Goal: Manage account settings

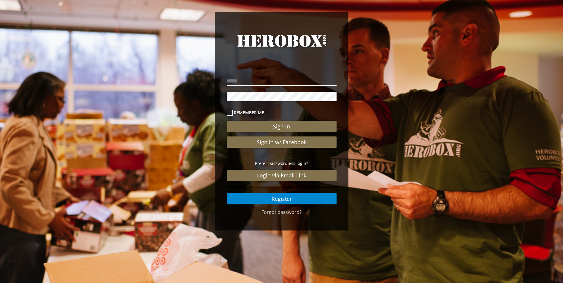
click at [255, 83] on input "email" at bounding box center [282, 80] width 110 height 9
type input "**********"
click at [227, 121] on button "Sign In" at bounding box center [282, 126] width 110 height 11
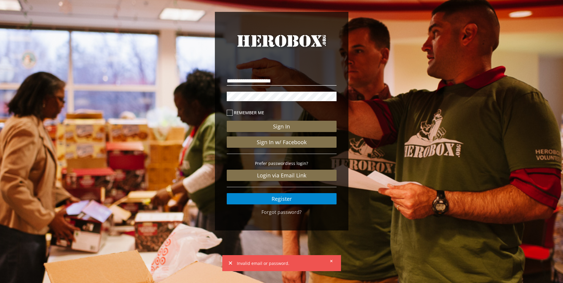
click at [331, 260] on icon at bounding box center [331, 261] width 3 height 4
click at [294, 198] on link "Register" at bounding box center [282, 198] width 110 height 11
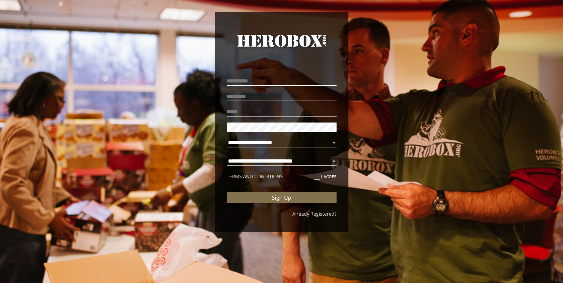
click at [269, 77] on input "text" at bounding box center [282, 80] width 110 height 9
type input "******"
click at [254, 98] on input "text" at bounding box center [282, 96] width 110 height 9
type input "******"
click at [241, 106] on p at bounding box center [282, 112] width 110 height 12
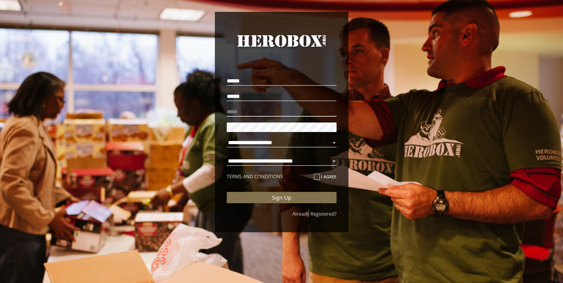
click at [238, 113] on input "email" at bounding box center [282, 111] width 110 height 9
type input "**********"
select select "**********"
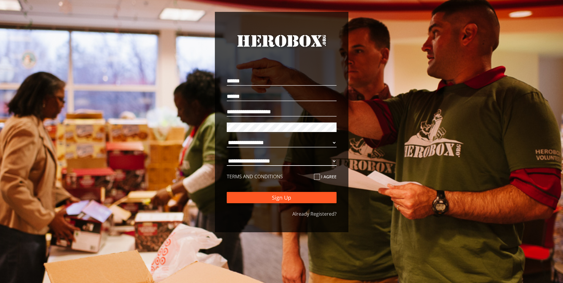
select select "**********"
click at [259, 199] on button "Sign Up" at bounding box center [282, 197] width 110 height 11
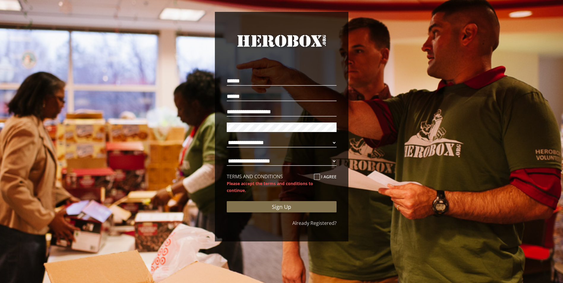
click at [311, 179] on div "TERMS AND CONDITIONS I agree" at bounding box center [282, 176] width 110 height 7
click at [317, 178] on icon at bounding box center [317, 177] width 6 height 6
click at [317, 178] on input "I agree" at bounding box center [316, 178] width 4 height 9
checkbox input "****"
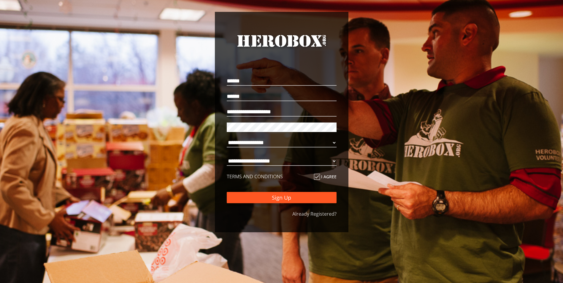
click at [298, 203] on button "Sign Up" at bounding box center [282, 197] width 110 height 11
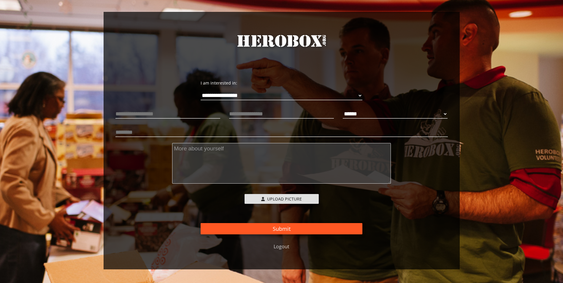
click at [308, 229] on button "Submit" at bounding box center [282, 228] width 162 height 11
select select "**********"
click at [341, 233] on button "Submit" at bounding box center [282, 228] width 162 height 11
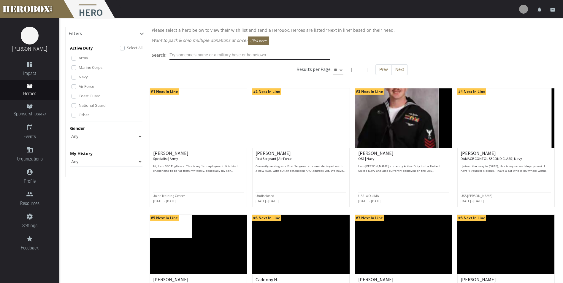
click at [254, 55] on input "text" at bounding box center [249, 54] width 160 height 9
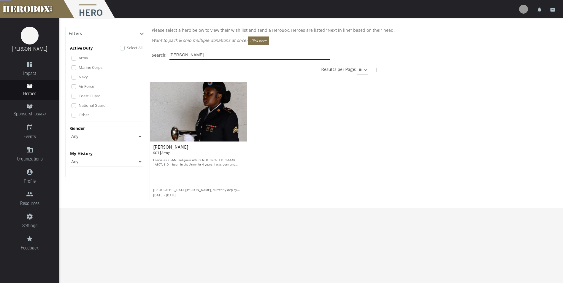
type input "[PERSON_NAME]"
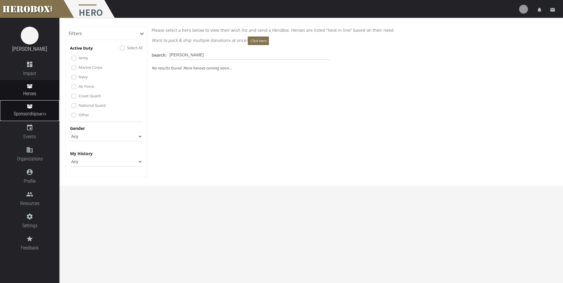
click at [33, 115] on span "Sponsorships BETA" at bounding box center [29, 114] width 59 height 8
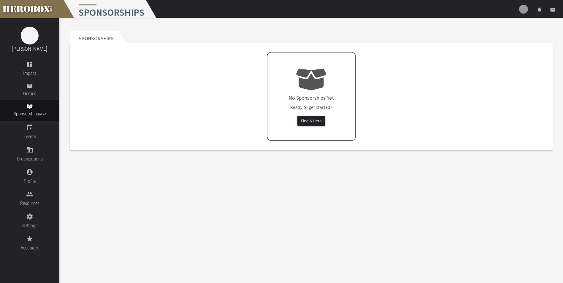
click at [317, 84] on icon at bounding box center [311, 80] width 30 height 22
click at [307, 120] on button "Find A Hero" at bounding box center [311, 121] width 28 height 10
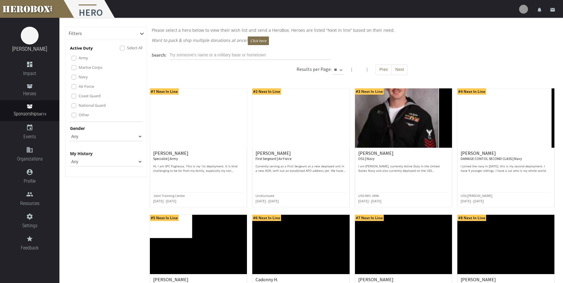
select select "Sponsored"
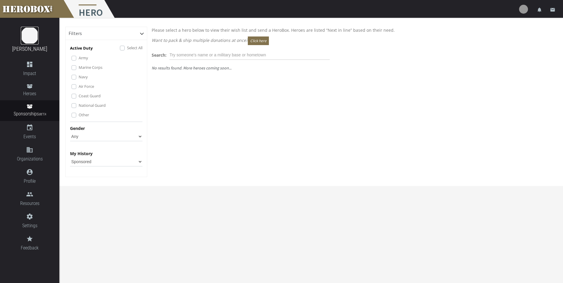
click at [29, 39] on img at bounding box center [30, 36] width 18 height 18
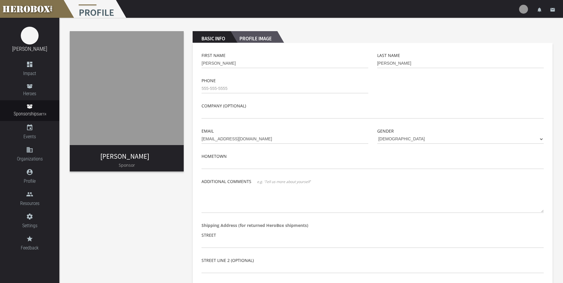
click at [267, 38] on h2 "Profile Image" at bounding box center [253, 37] width 47 height 12
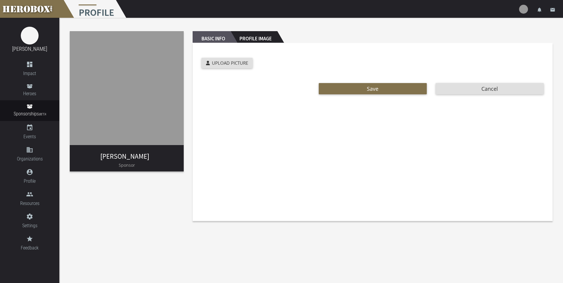
click at [218, 38] on h2 "Basic Info" at bounding box center [212, 37] width 38 height 12
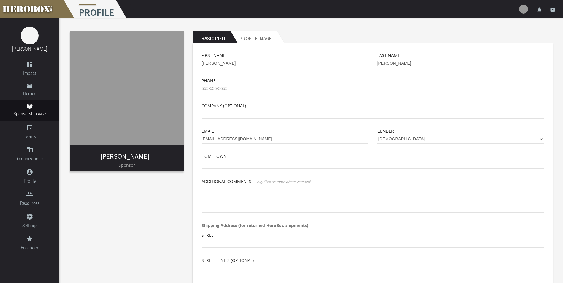
click at [160, 152] on div "[PERSON_NAME] Sponsor" at bounding box center [127, 161] width 114 height 22
drag, startPoint x: 209, startPoint y: 65, endPoint x: 185, endPoint y: 65, distance: 24.6
click at [185, 65] on div "[PERSON_NAME] Sponsor Basic Info Profile Image First Name [PERSON_NAME] Last Na…" at bounding box center [310, 204] width 503 height 373
click at [156, 191] on div "[PERSON_NAME] Sponsor Basic Info Profile Image First Name [PERSON_NAME] Last Na…" at bounding box center [310, 204] width 503 height 373
drag, startPoint x: 217, startPoint y: 66, endPoint x: 159, endPoint y: 63, distance: 58.5
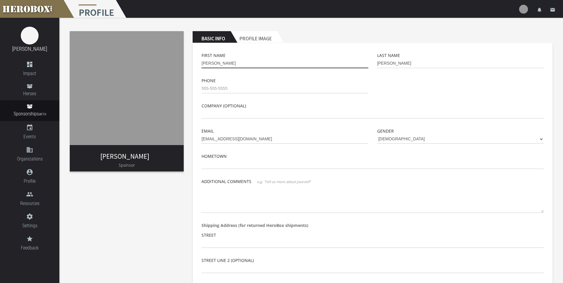
click at [159, 63] on div "[PERSON_NAME] Sponsor Basic Info Profile Image First Name [PERSON_NAME] Last Na…" at bounding box center [310, 204] width 503 height 373
type input "[PERSON_NAME]"
drag, startPoint x: 399, startPoint y: 62, endPoint x: 264, endPoint y: 65, distance: 135.0
click at [264, 65] on div "First Name Brianna Last Name [PERSON_NAME]" at bounding box center [372, 64] width 351 height 25
type input "[PERSON_NAME]"
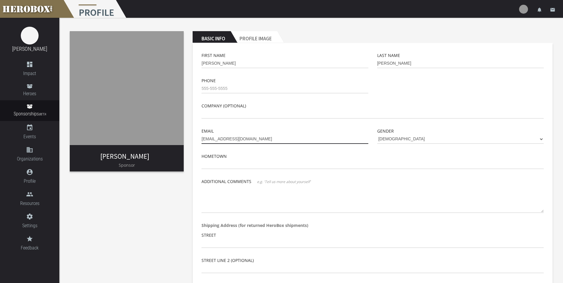
drag, startPoint x: 256, startPoint y: 141, endPoint x: 168, endPoint y: 138, distance: 87.3
click at [168, 138] on div "[PERSON_NAME] Sponsor Basic Info Profile Image First Name Brianna Last Name [PE…" at bounding box center [310, 204] width 503 height 373
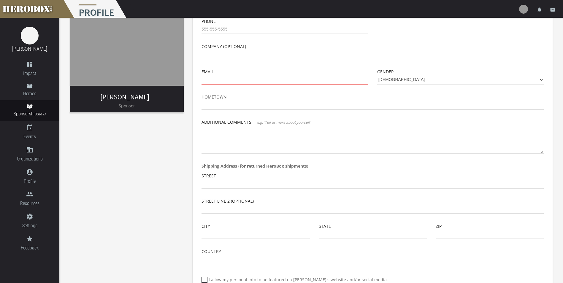
scroll to position [109, 0]
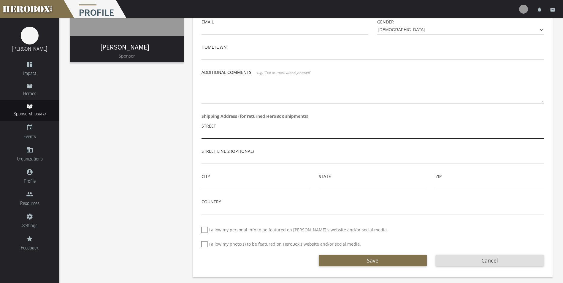
click at [213, 129] on input "text" at bounding box center [372, 133] width 342 height 9
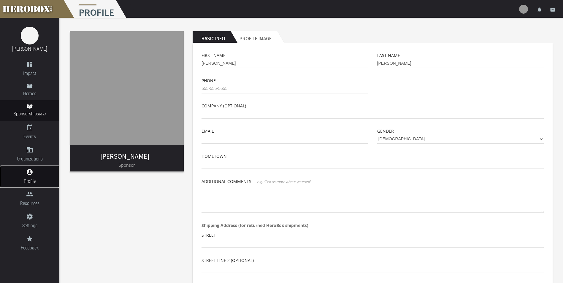
click at [24, 179] on span "Profile" at bounding box center [29, 180] width 59 height 7
click at [29, 176] on link "account_circle Profile" at bounding box center [29, 177] width 59 height 22
drag, startPoint x: 240, startPoint y: 61, endPoint x: 177, endPoint y: 69, distance: 63.5
click at [177, 69] on div "[PERSON_NAME] Sponsor Basic Info Profile Image First Name Brianna Last Name [PE…" at bounding box center [310, 204] width 503 height 373
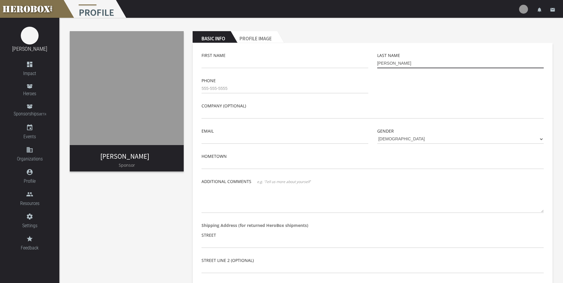
drag, startPoint x: 406, startPoint y: 61, endPoint x: 307, endPoint y: 62, distance: 99.4
click at [308, 63] on div "First Name Last Name [PERSON_NAME]" at bounding box center [372, 64] width 351 height 25
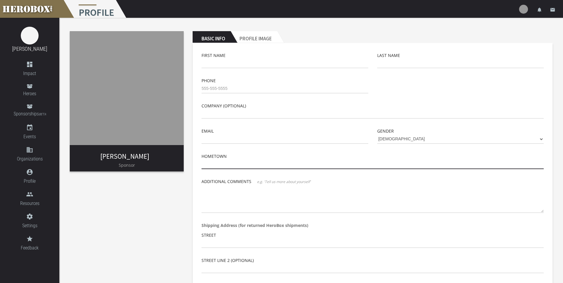
click at [225, 161] on input "text" at bounding box center [372, 164] width 342 height 9
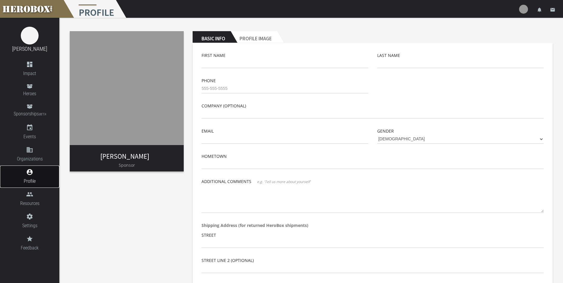
click at [30, 179] on span "Profile" at bounding box center [29, 180] width 59 height 7
click at [29, 179] on span "Profile" at bounding box center [29, 180] width 59 height 7
click at [36, 116] on span "Sponsorships BETA" at bounding box center [29, 114] width 59 height 8
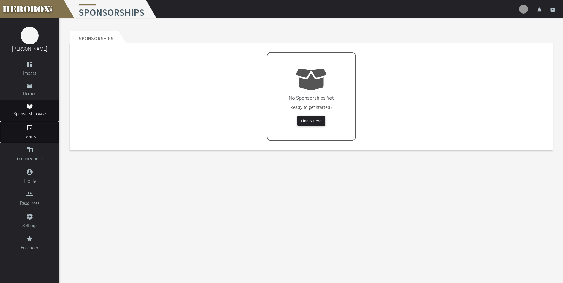
click at [23, 135] on span "Events" at bounding box center [29, 136] width 59 height 7
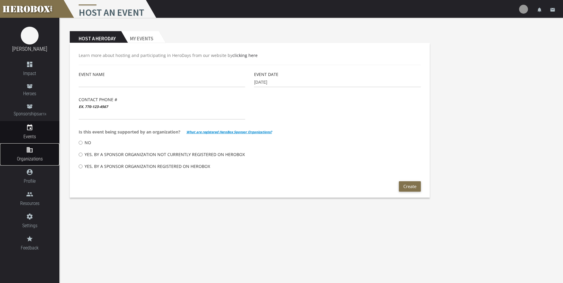
click at [36, 157] on span "Organizations" at bounding box center [29, 158] width 59 height 7
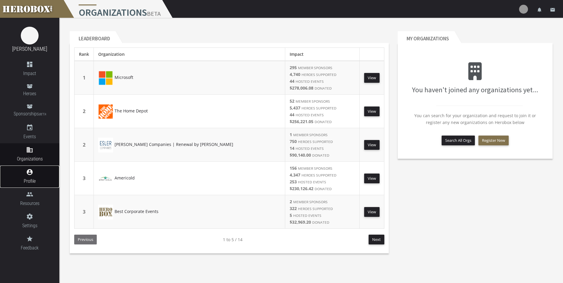
click at [32, 182] on span "Profile" at bounding box center [29, 180] width 59 height 7
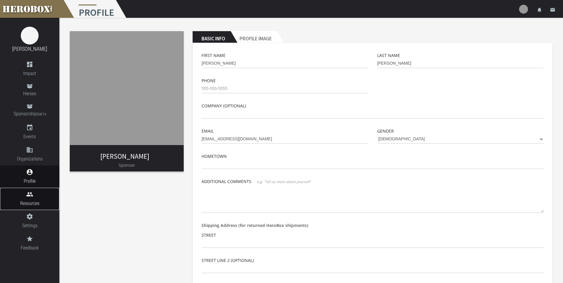
click at [31, 200] on span "Resources" at bounding box center [29, 203] width 59 height 7
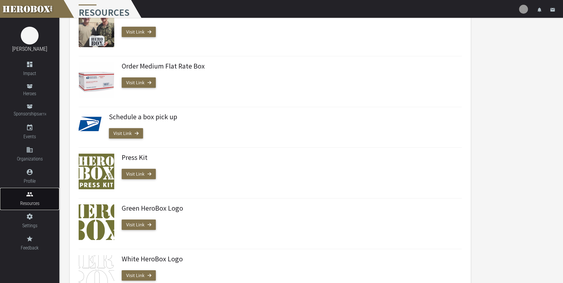
scroll to position [228, 0]
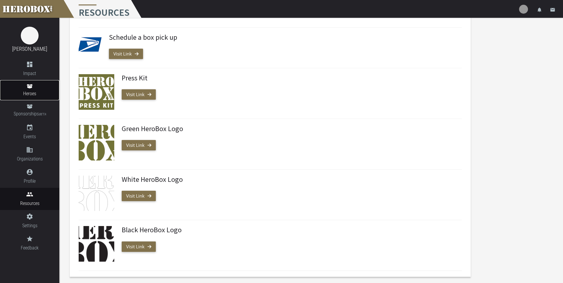
click at [27, 84] on link "Heroes" at bounding box center [29, 90] width 59 height 20
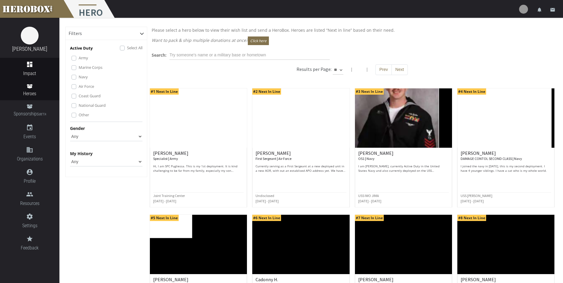
drag, startPoint x: 37, startPoint y: 71, endPoint x: 34, endPoint y: 70, distance: 3.1
click at [34, 70] on span "Impact" at bounding box center [29, 73] width 59 height 7
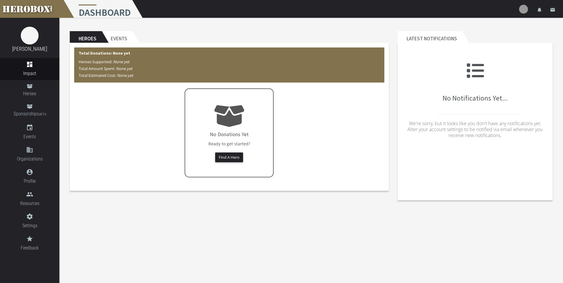
click at [139, 65] on p "Heroes Supported: None yet Total Amount Spent: None yet Total Estimated Cost: N…" at bounding box center [229, 68] width 301 height 20
click at [29, 33] on img at bounding box center [30, 36] width 18 height 18
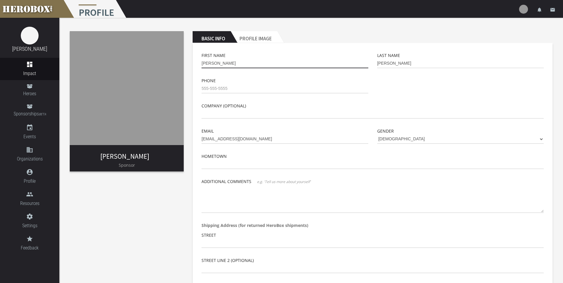
drag, startPoint x: 233, startPoint y: 64, endPoint x: 112, endPoint y: 48, distance: 123.0
click at [111, 47] on div "[PERSON_NAME] Sponsor Basic Info Profile Image First Name [PERSON_NAME] Last Na…" at bounding box center [310, 204] width 503 height 373
type input "[PERSON_NAME]"
drag, startPoint x: 396, startPoint y: 61, endPoint x: 322, endPoint y: 66, distance: 73.7
click at [322, 66] on div "First Name Brianna Last Name [PERSON_NAME]" at bounding box center [372, 64] width 351 height 25
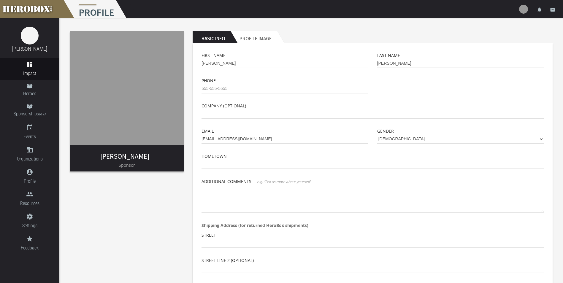
scroll to position [109, 0]
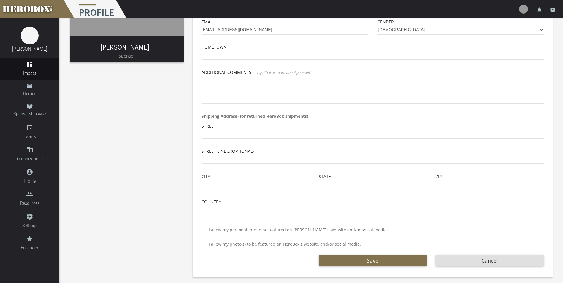
type input "[PERSON_NAME]"
click at [281, 133] on input "text" at bounding box center [372, 133] width 342 height 9
type input "379 EMEDS OPC 1201 Box 14"
click at [241, 185] on input "text" at bounding box center [255, 184] width 108 height 9
type input "APO"
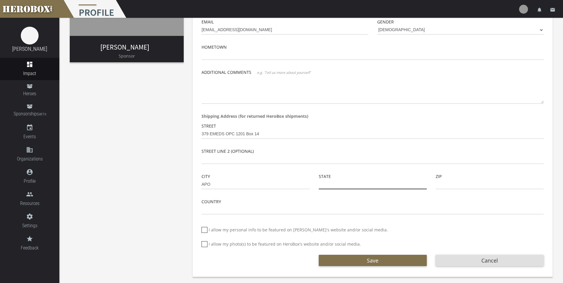
click at [334, 183] on input "text" at bounding box center [373, 184] width 108 height 9
type input "AE"
click at [458, 187] on input "text" at bounding box center [489, 184] width 108 height 9
type input "09309-1214"
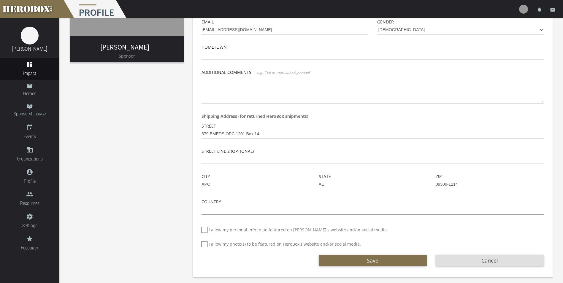
click at [249, 211] on input "text" at bounding box center [372, 209] width 342 height 9
click at [203, 231] on icon at bounding box center [204, 230] width 6 height 6
click at [203, 231] on input "I allow my personal info to be featured on [PERSON_NAME]'s website and/or socia…" at bounding box center [203, 232] width 4 height 9
checkbox input "*****"
click at [204, 243] on icon at bounding box center [204, 244] width 6 height 6
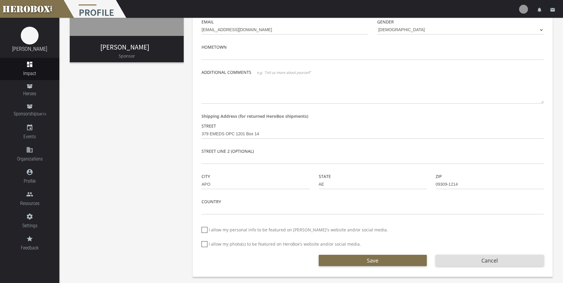
click at [204, 243] on input "I allow my photo(s) to be featured on HeroBox's website and/or social media." at bounding box center [203, 246] width 4 height 9
checkbox input "*****"
click at [366, 259] on button "Save" at bounding box center [373, 260] width 108 height 11
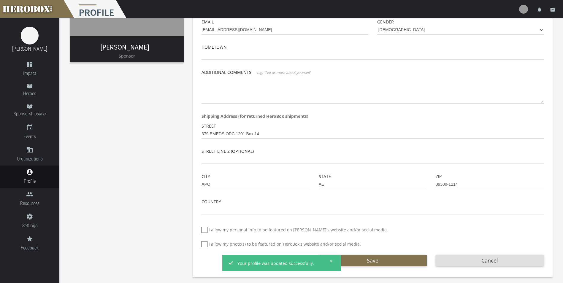
click at [330, 261] on icon at bounding box center [331, 261] width 3 height 4
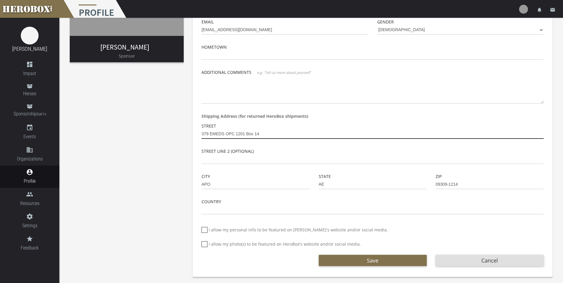
drag, startPoint x: 282, startPoint y: 135, endPoint x: 126, endPoint y: 120, distance: 156.4
click at [106, 119] on div "[PERSON_NAME] Sponsor Basic Info Profile Image First Name Brianna Last Name [PE…" at bounding box center [310, 95] width 503 height 373
drag, startPoint x: 261, startPoint y: 183, endPoint x: 181, endPoint y: 172, distance: 81.2
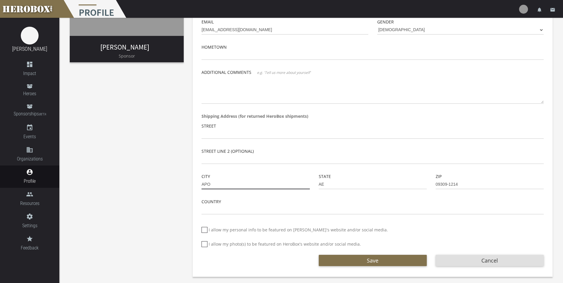
click at [174, 177] on div "[PERSON_NAME] Sponsor Basic Info Profile Image First Name Brianna Last Name [PE…" at bounding box center [310, 95] width 503 height 373
drag, startPoint x: 347, startPoint y: 188, endPoint x: 289, endPoint y: 188, distance: 57.8
click at [289, 186] on div "City State AE Zip 09309-1214" at bounding box center [372, 185] width 351 height 25
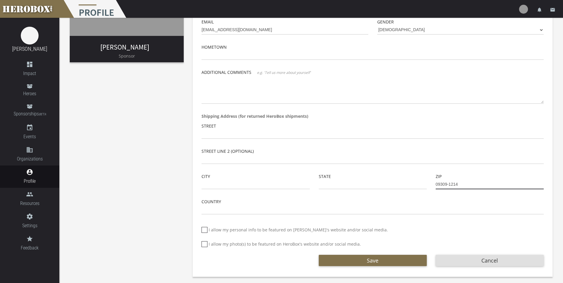
click at [462, 184] on input "09309-1214" at bounding box center [489, 184] width 108 height 9
drag, startPoint x: 462, startPoint y: 184, endPoint x: 396, endPoint y: 181, distance: 65.9
click at [389, 186] on div "City State Zip 09309-1214" at bounding box center [372, 185] width 351 height 25
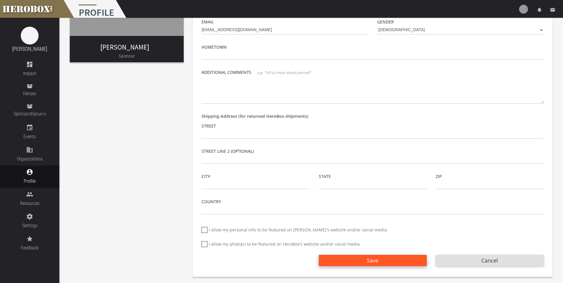
drag, startPoint x: 360, startPoint y: 258, endPoint x: 358, endPoint y: 255, distance: 3.2
click at [360, 258] on button "Save" at bounding box center [373, 260] width 108 height 11
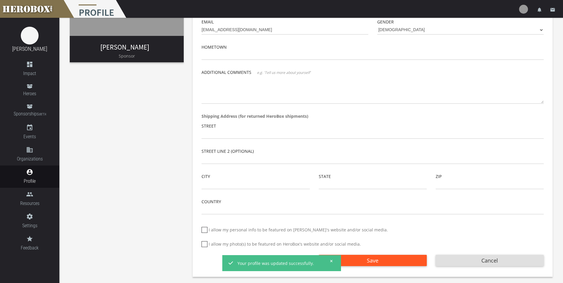
scroll to position [0, 0]
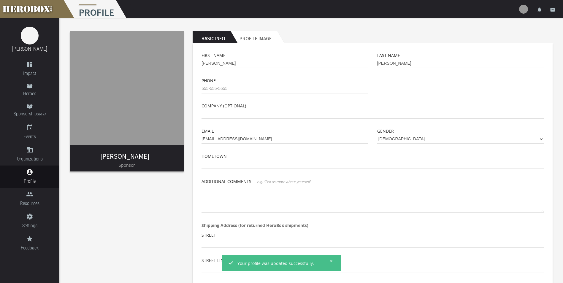
click at [196, 206] on div "First Name Brianna Last Name [PERSON_NAME] Phone Company (optional) Email [EMAI…" at bounding box center [373, 213] width 360 height 341
click at [329, 258] on button at bounding box center [329, 260] width 7 height 7
click at [330, 260] on md-toast "Your profile was updated successfully." at bounding box center [281, 263] width 119 height 16
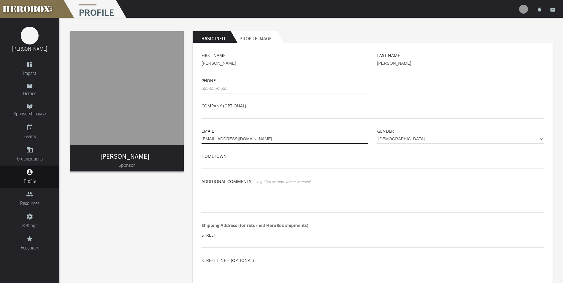
drag, startPoint x: 263, startPoint y: 140, endPoint x: 155, endPoint y: 145, distance: 108.1
click at [155, 145] on div "[PERSON_NAME] Sponsor Basic Info Profile Image First Name Brianna Last Name [PE…" at bounding box center [310, 204] width 503 height 373
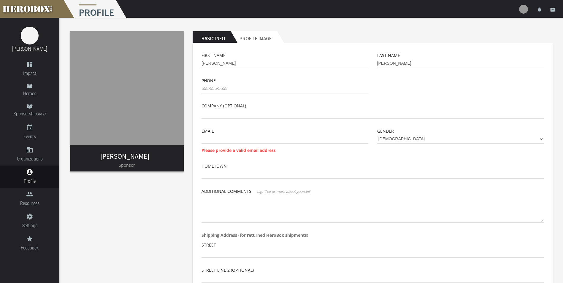
click at [133, 210] on div "[PERSON_NAME] Sponsor Basic Info Profile Image First Name Brianna Last Name [PE…" at bounding box center [310, 209] width 503 height 382
click at [36, 85] on link "Heroes" at bounding box center [29, 90] width 59 height 20
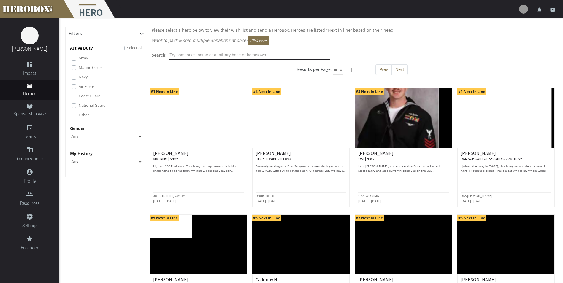
click at [262, 56] on input "text" at bounding box center [249, 54] width 160 height 9
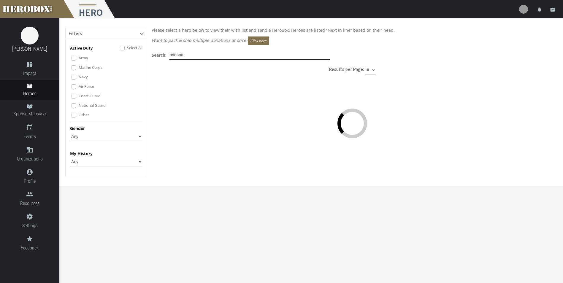
type input "brianna"
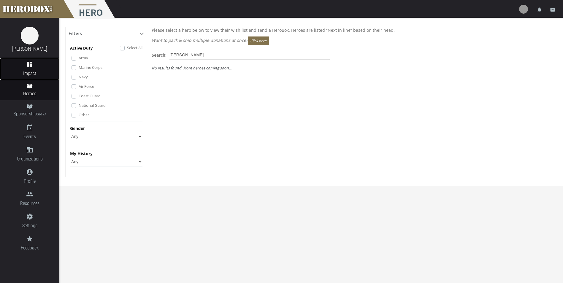
click at [32, 71] on span "Impact" at bounding box center [29, 73] width 59 height 7
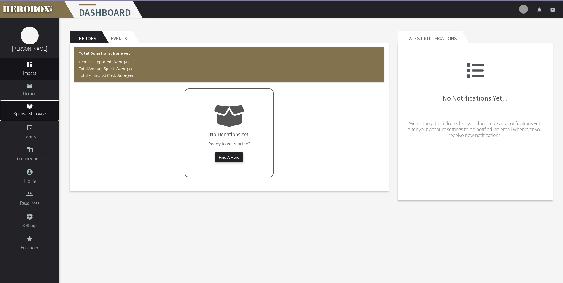
click at [35, 116] on span "Sponsorships BETA" at bounding box center [29, 114] width 59 height 8
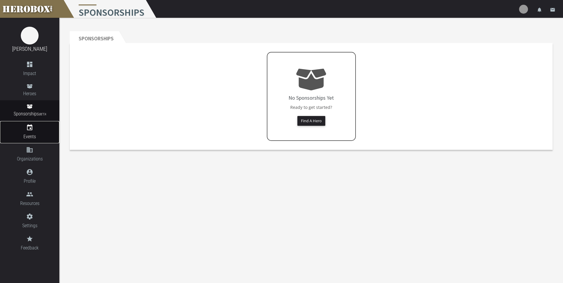
click at [26, 129] on icon "event" at bounding box center [29, 127] width 59 height 7
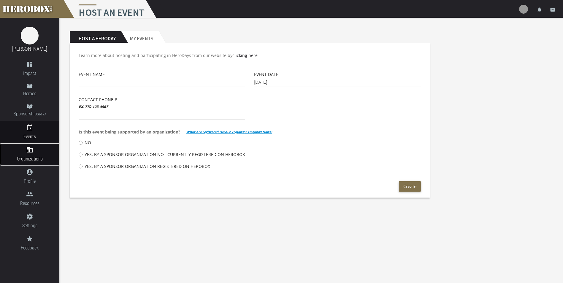
click at [25, 155] on span "Organizations" at bounding box center [29, 158] width 59 height 7
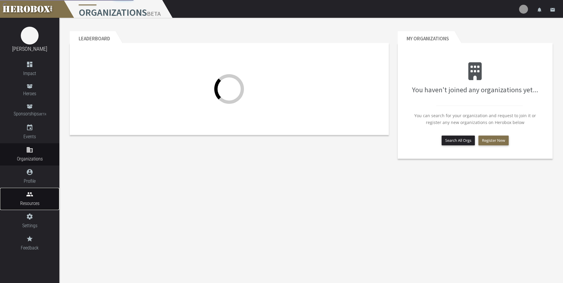
click at [29, 197] on icon "people" at bounding box center [29, 194] width 59 height 7
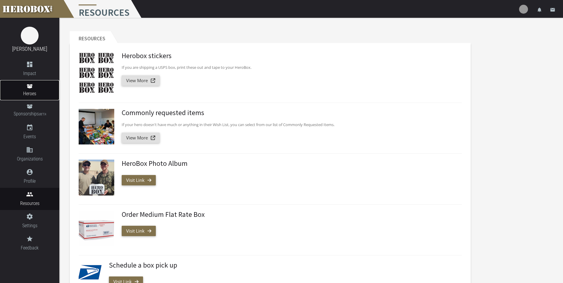
click at [28, 94] on span "Heroes" at bounding box center [29, 93] width 59 height 7
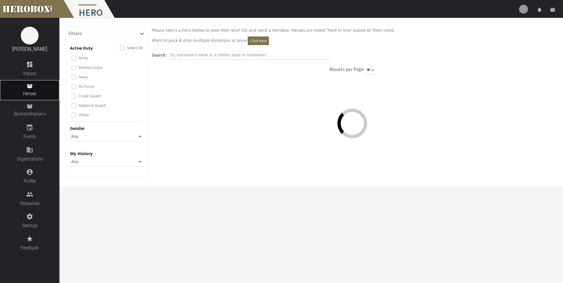
click at [28, 94] on span "Heroes" at bounding box center [29, 93] width 59 height 7
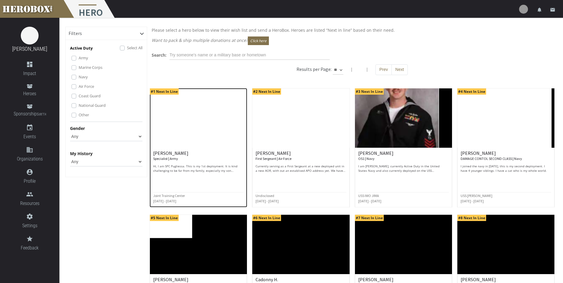
click at [189, 141] on img at bounding box center [198, 117] width 97 height 59
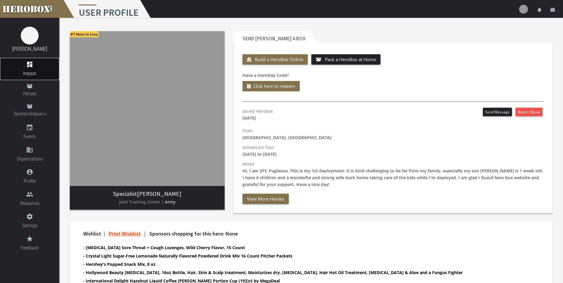
click at [26, 66] on icon "dashboard" at bounding box center [29, 64] width 59 height 7
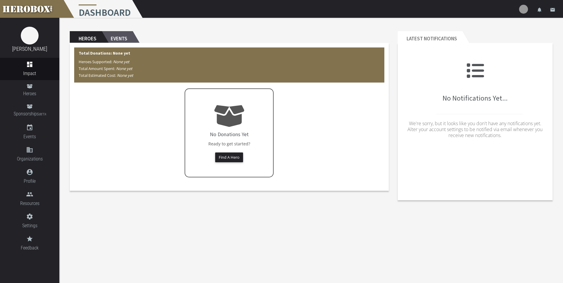
click at [121, 34] on h2 "Events" at bounding box center [117, 37] width 31 height 12
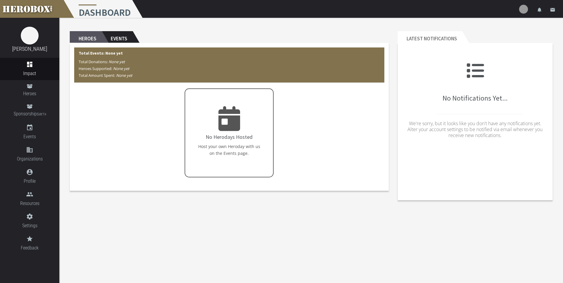
click at [95, 35] on h2 "Heroes" at bounding box center [86, 37] width 32 height 12
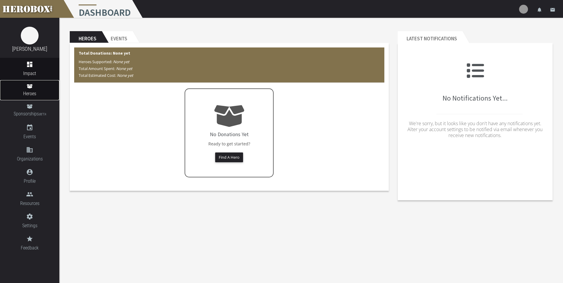
click at [23, 94] on span "Heroes" at bounding box center [29, 93] width 59 height 7
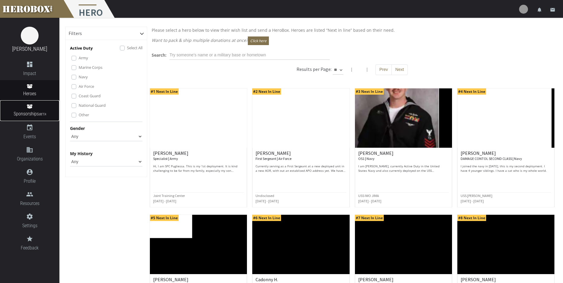
click at [32, 117] on span "Sponsorships BETA" at bounding box center [29, 114] width 59 height 8
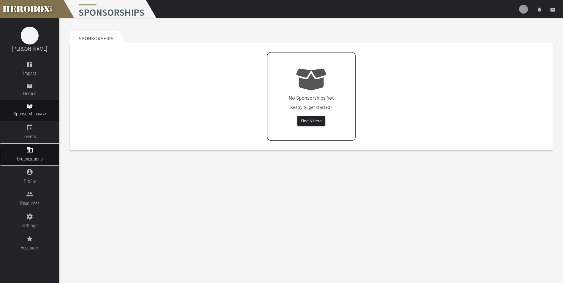
click at [31, 158] on span "Organizations" at bounding box center [29, 158] width 59 height 7
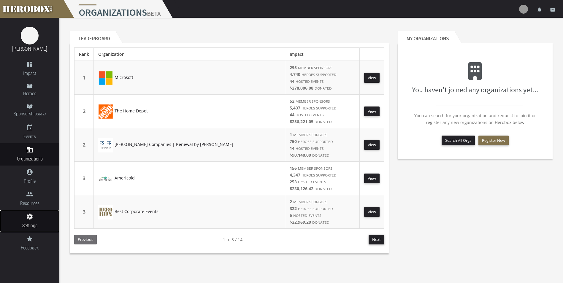
click at [31, 221] on link "settings Settings" at bounding box center [29, 221] width 59 height 22
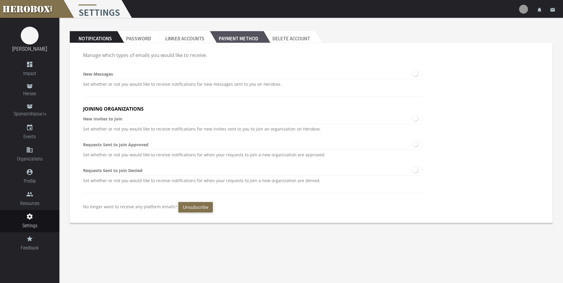
click at [238, 41] on h2 "Payment Method" at bounding box center [237, 37] width 54 height 12
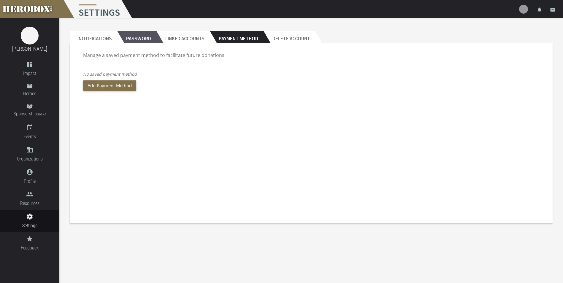
click at [129, 38] on h2 "Password" at bounding box center [136, 37] width 39 height 12
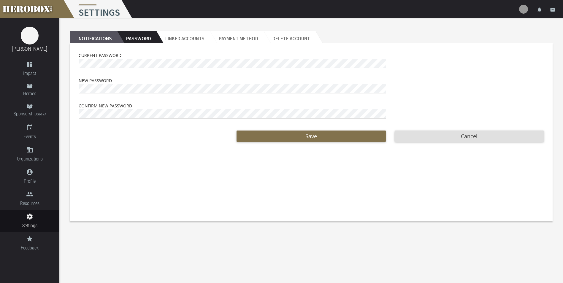
click at [101, 39] on h2 "Notifications" at bounding box center [93, 37] width 47 height 12
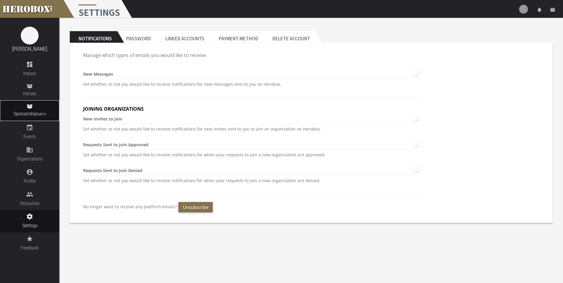
click at [30, 108] on icon at bounding box center [30, 106] width 6 height 4
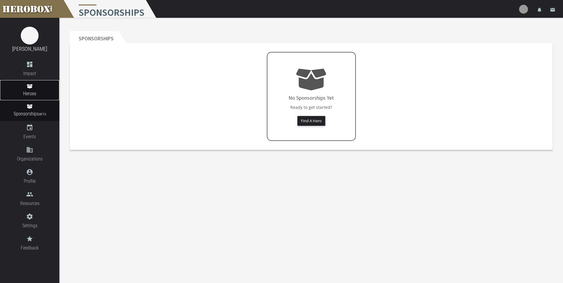
click at [44, 90] on span "Heroes" at bounding box center [29, 93] width 59 height 7
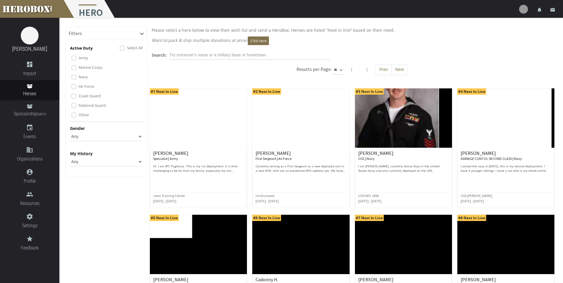
click at [106, 220] on div "Filters Active Duty Select All Army Marine Corps Navy Air Force Coast Guard Nat…" at bounding box center [106, 262] width 82 height 470
click at [37, 70] on span "Impact" at bounding box center [29, 73] width 59 height 7
